Goal: Transaction & Acquisition: Purchase product/service

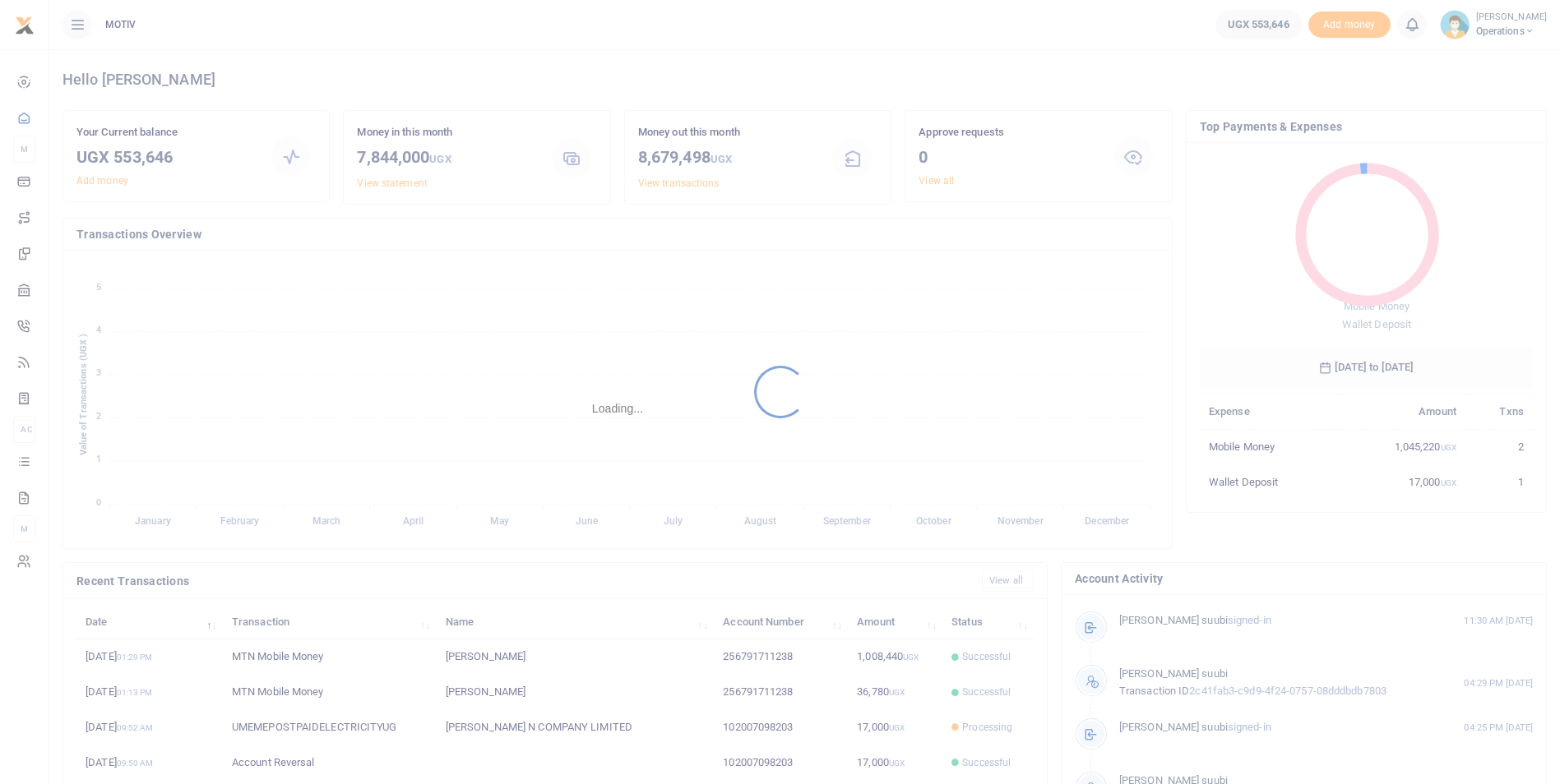
scroll to position [13, 13]
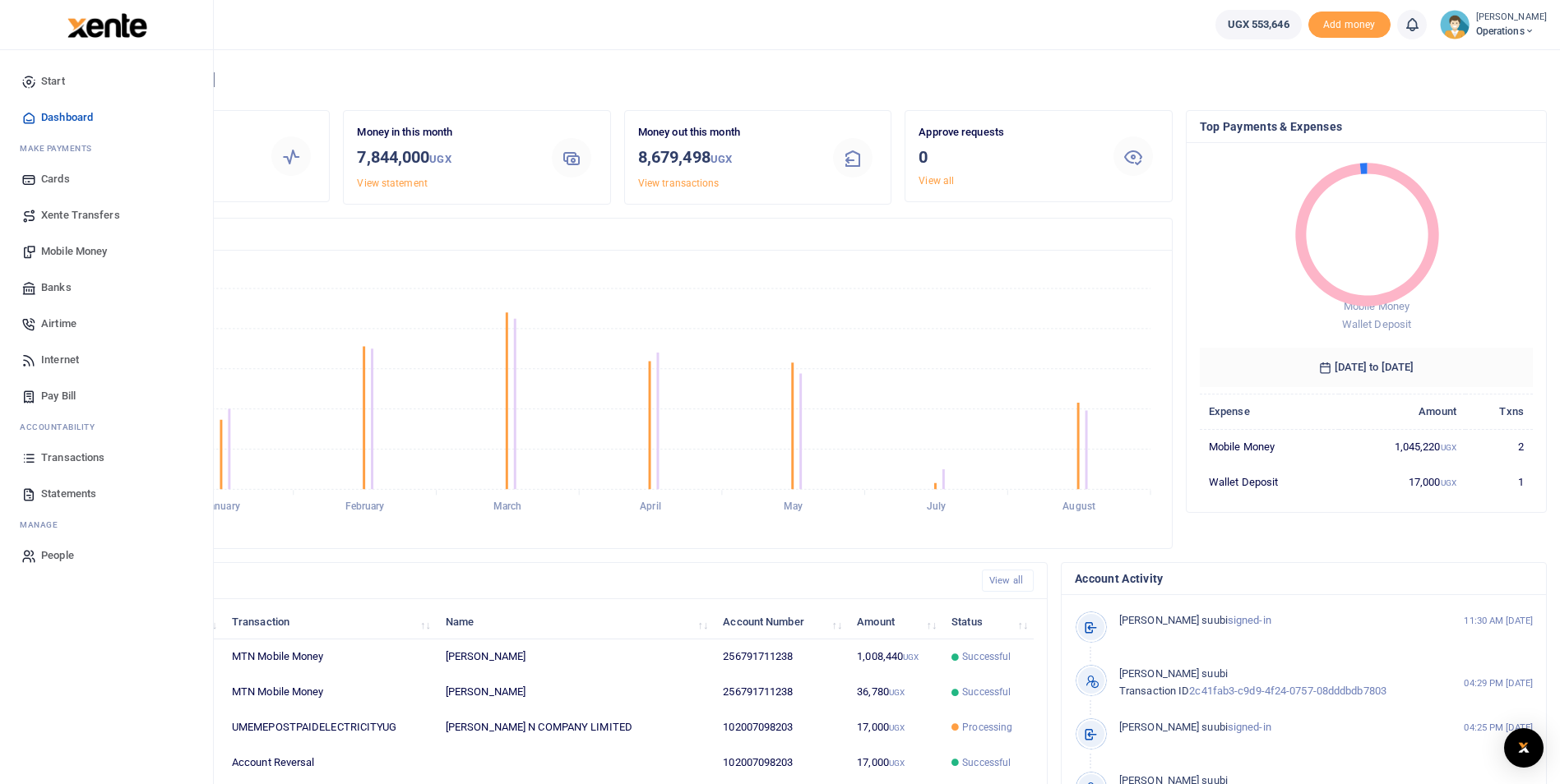
click at [65, 249] on span "Mobile Money" at bounding box center [73, 251] width 65 height 17
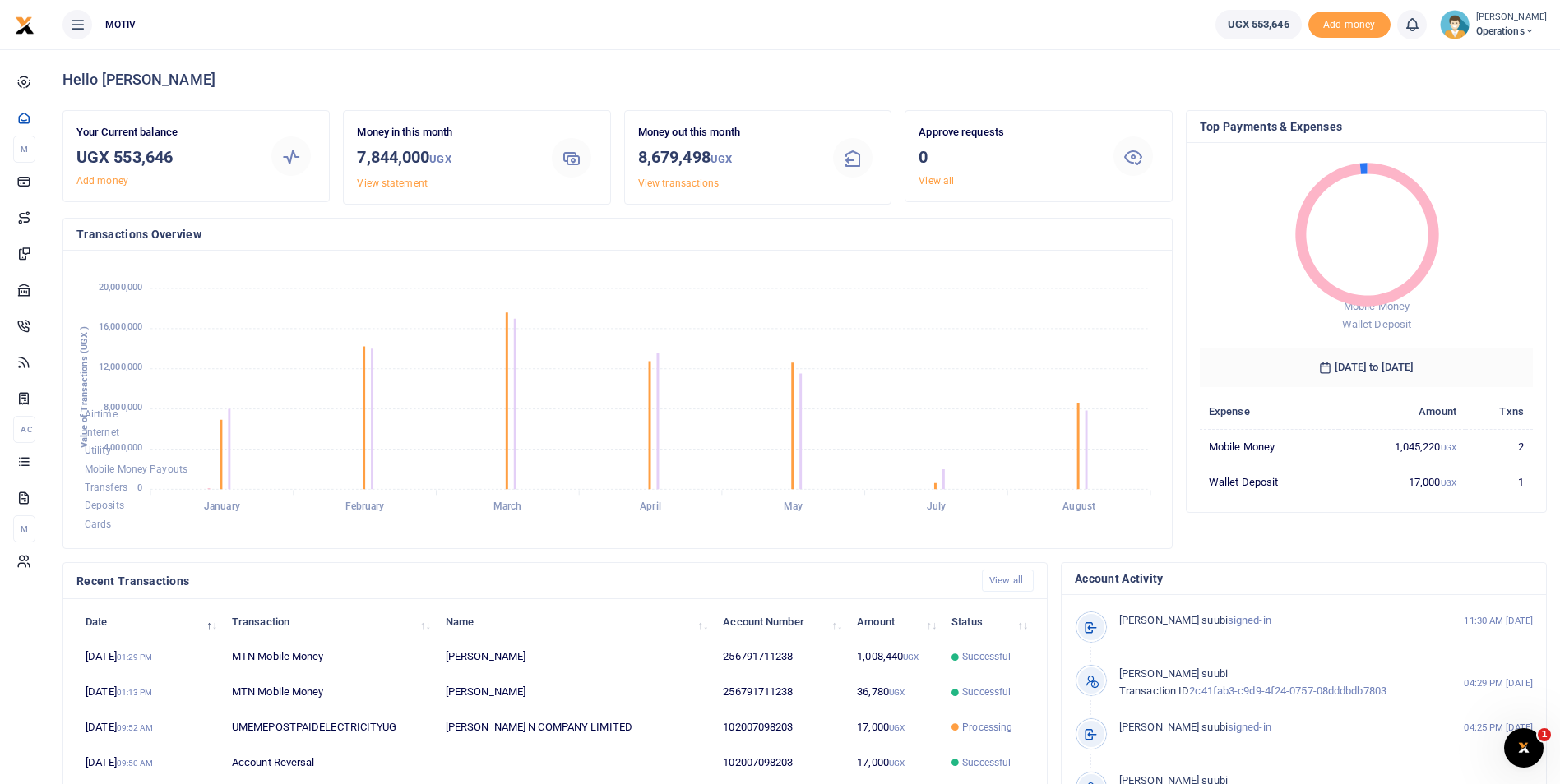
scroll to position [0, 0]
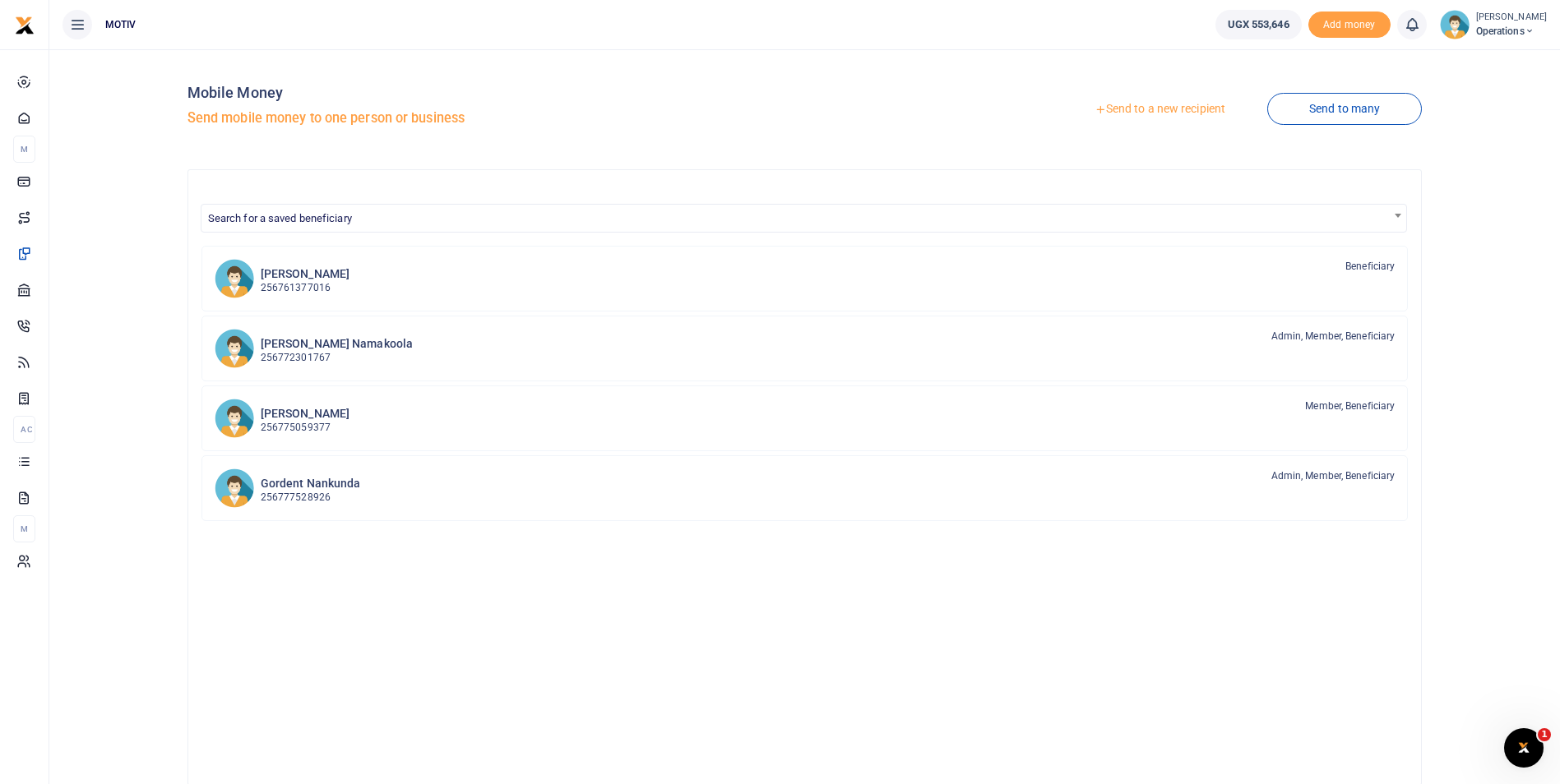
click at [1167, 103] on link "Send to a new recipient" at bounding box center [1160, 109] width 215 height 29
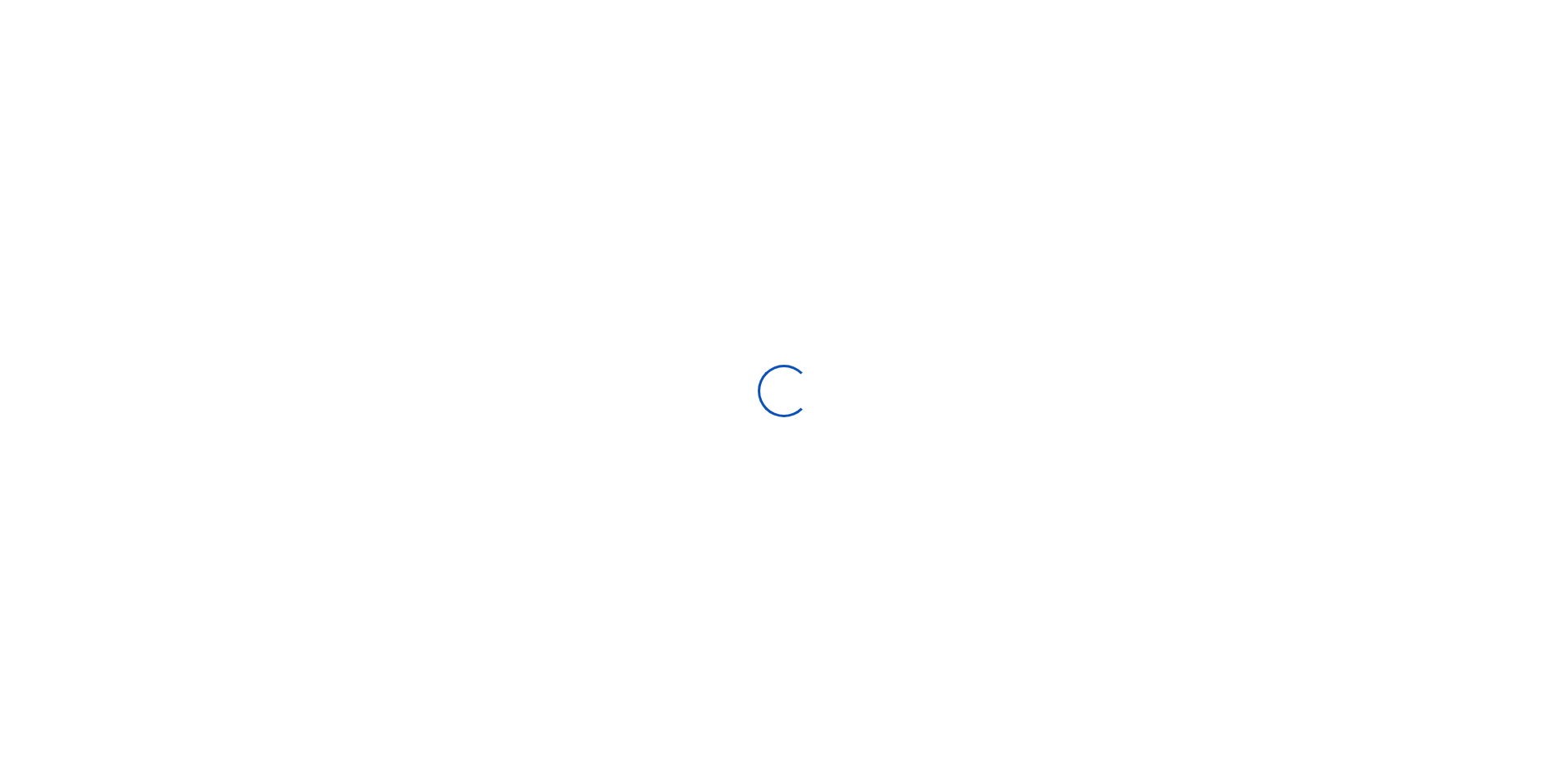
select select "Loading bundles"
select select
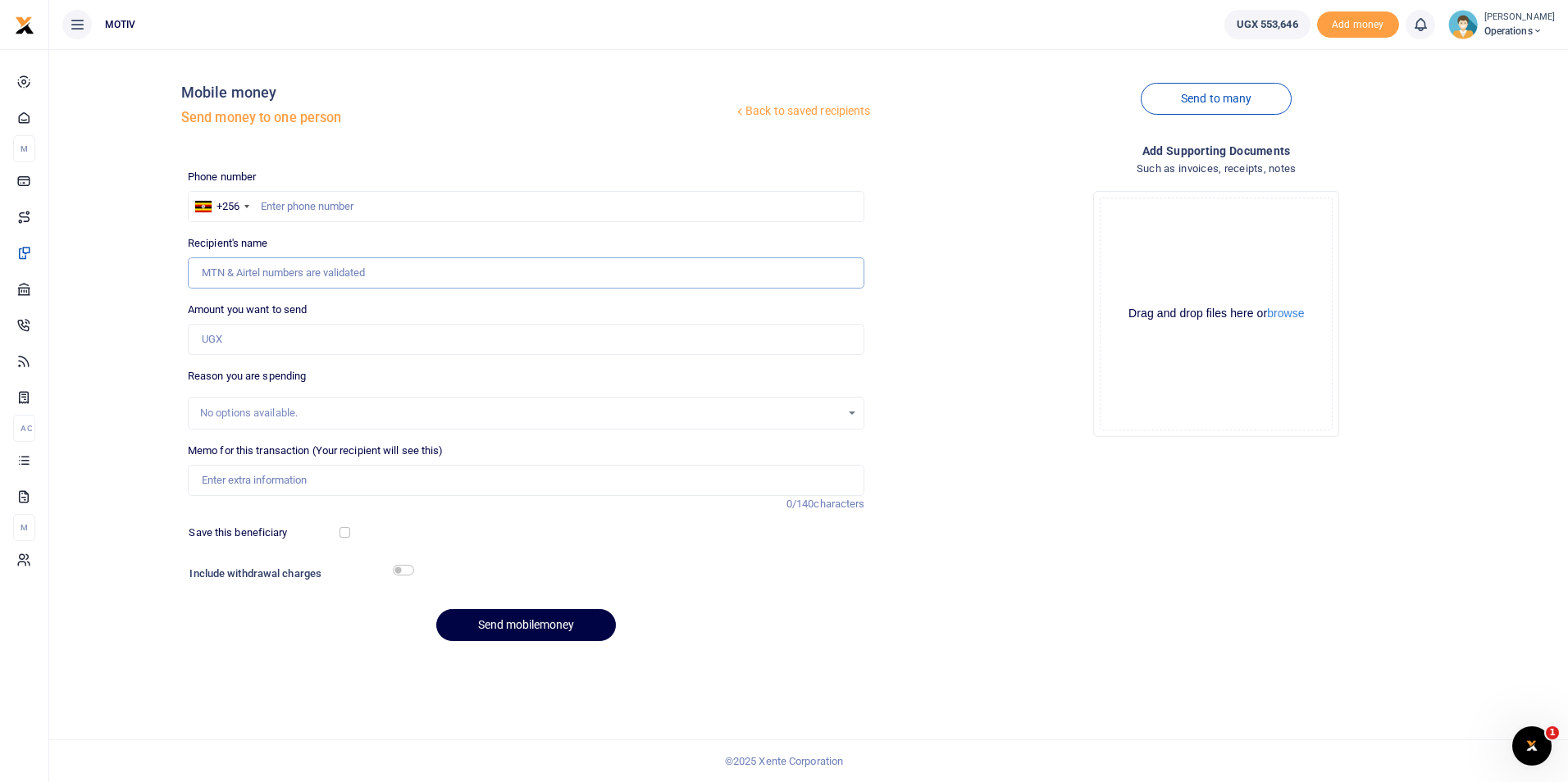
click at [403, 277] on input "Recipient's name" at bounding box center [527, 273] width 678 height 31
type input "2"
click at [295, 211] on input "text" at bounding box center [527, 206] width 678 height 31
type input "0751828700"
click at [324, 348] on input "Amount you want to send" at bounding box center [527, 340] width 678 height 31
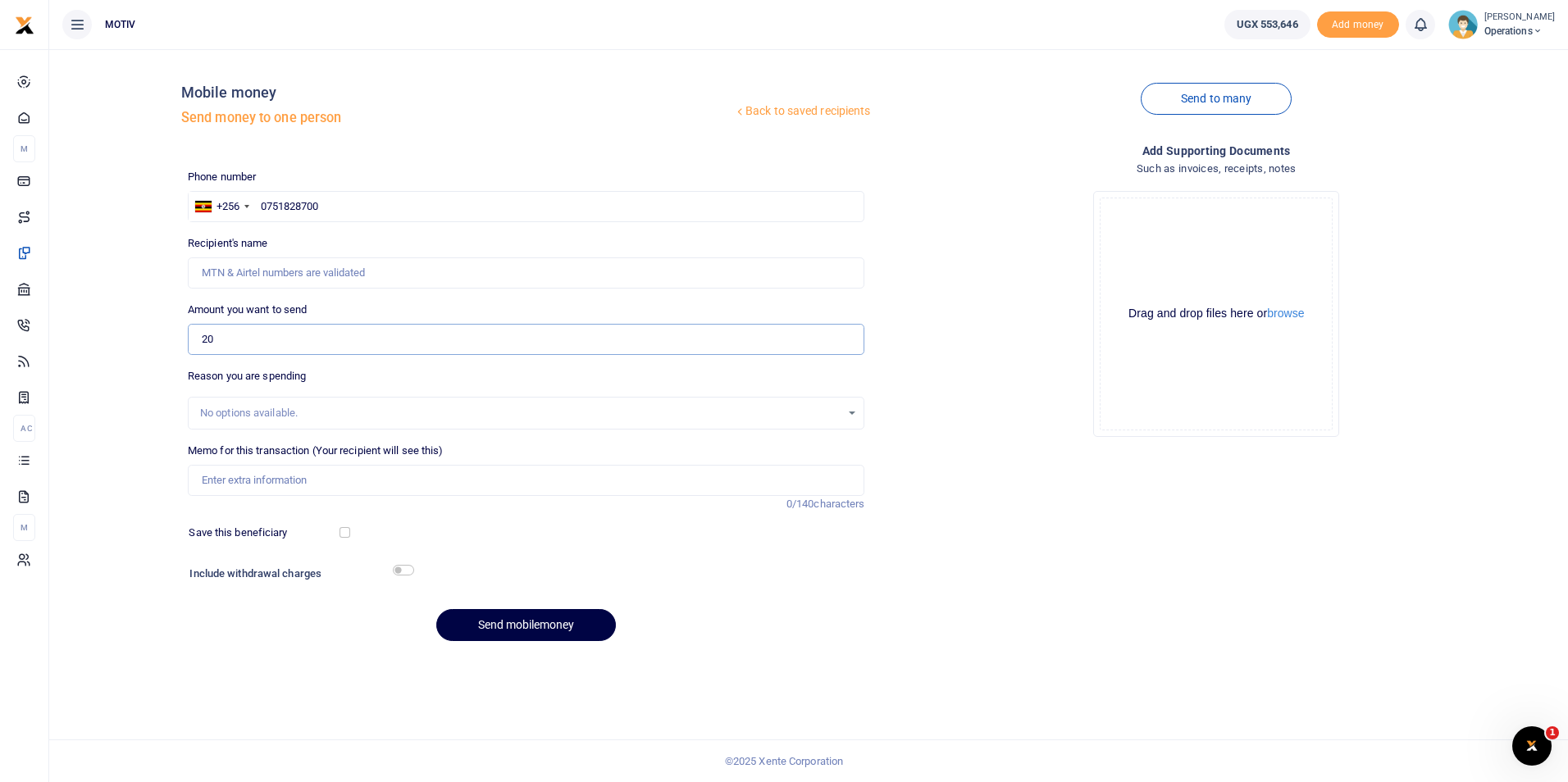
type input "2"
type input "Ceciliafelicity Nambooze"
type input "250,000"
click at [148, 437] on div "Back to saved recipients Mobile money Send money to one person Send to many Pho…" at bounding box center [808, 358] width 1506 height 592
click at [225, 477] on input "Memo for this transaction (Your recipient will see this)" at bounding box center [527, 480] width 678 height 31
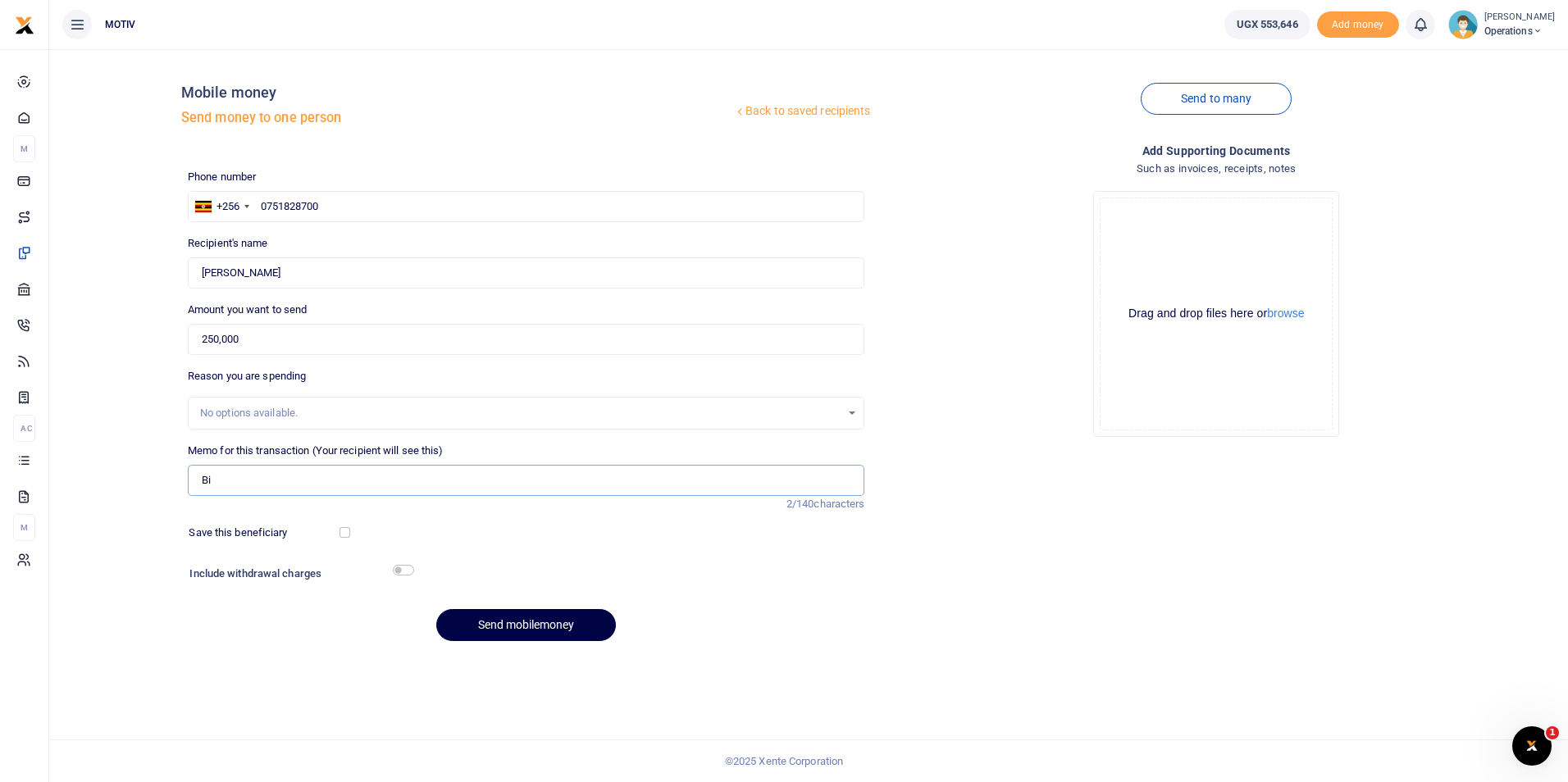
type input "B"
type input "Payment for the Bid"
click at [346, 533] on input "checkbox" at bounding box center [345, 532] width 11 height 11
checkbox input "true"
click at [408, 570] on input "checkbox" at bounding box center [403, 570] width 21 height 11
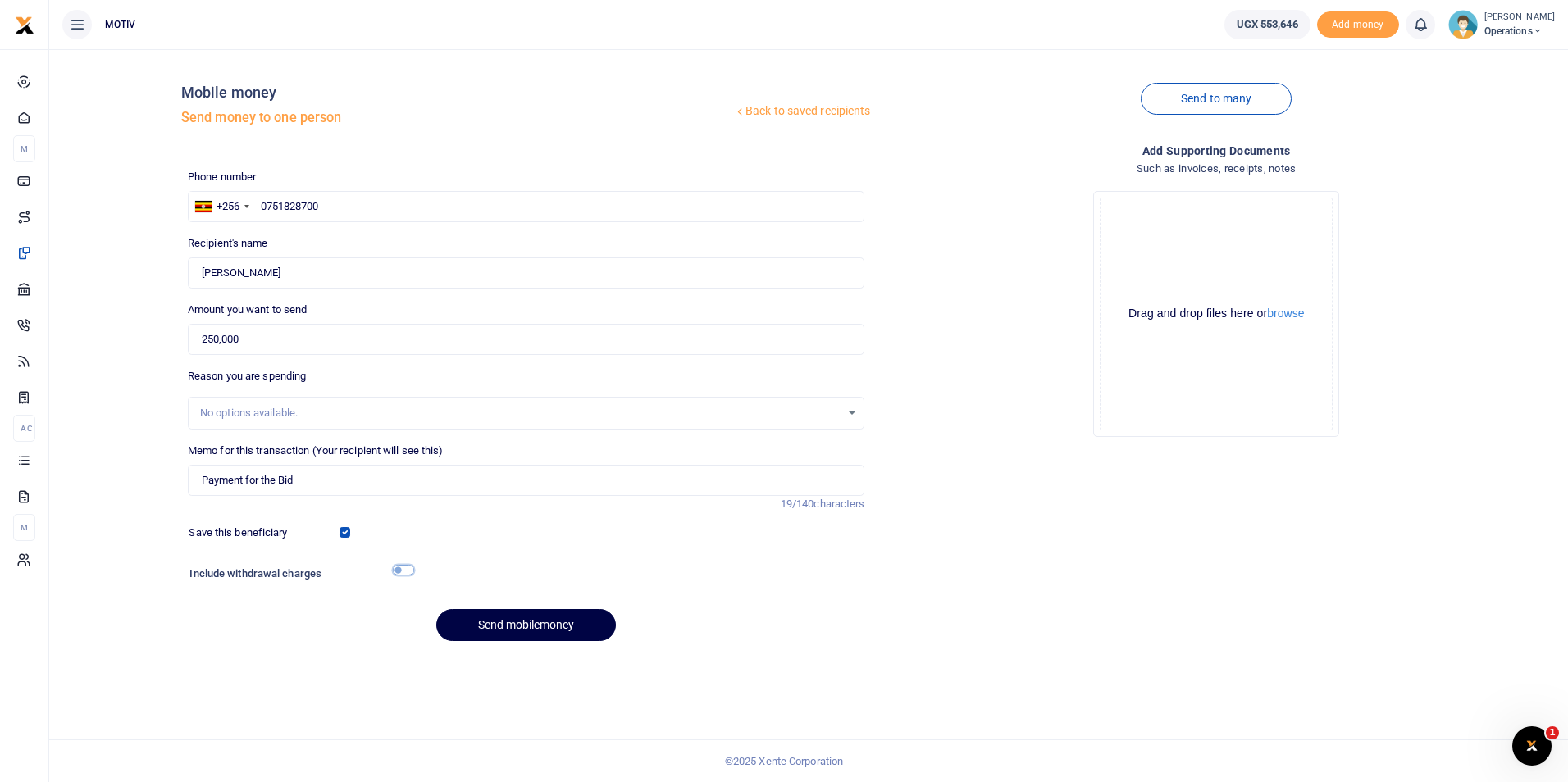
checkbox input "true"
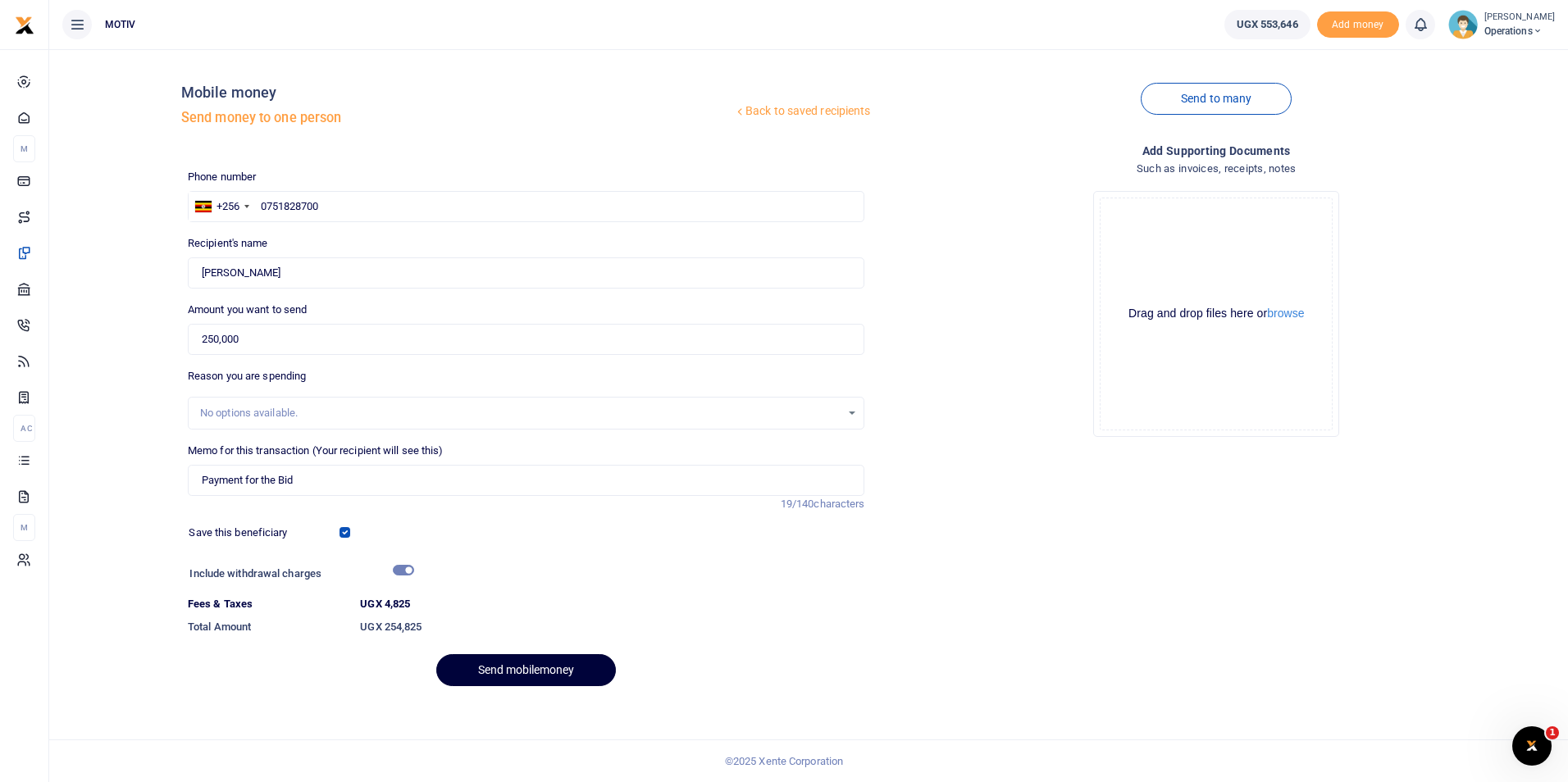
click at [504, 662] on button "Send mobilemoney" at bounding box center [526, 670] width 179 height 32
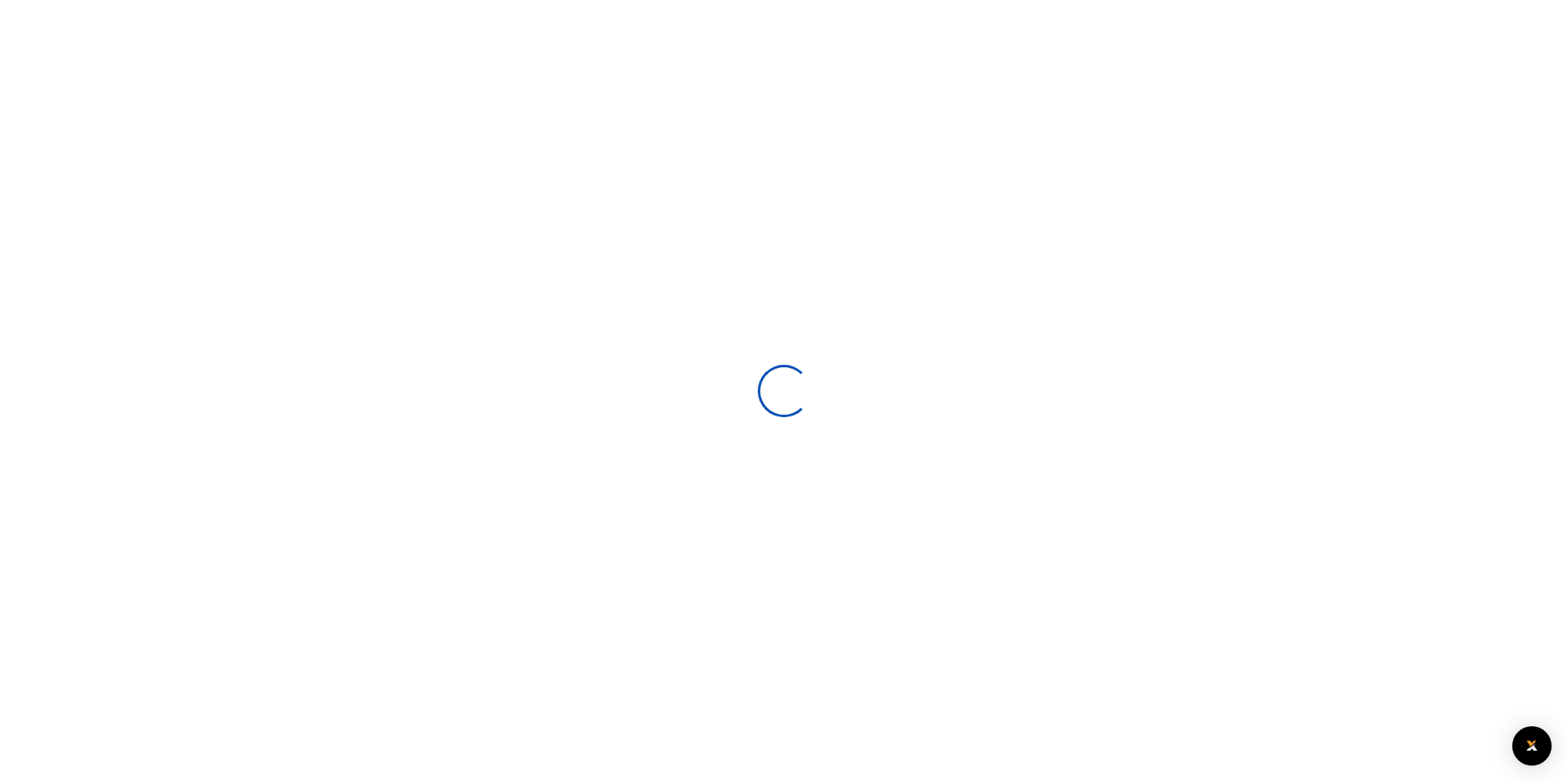
select select
